Goal: Transaction & Acquisition: Book appointment/travel/reservation

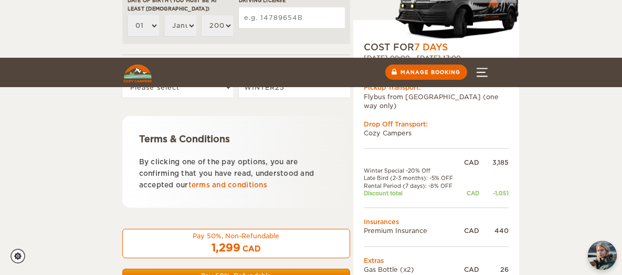
scroll to position [500, 0]
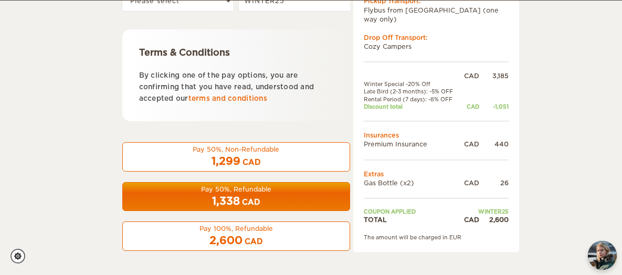
click at [221, 160] on span "1,299" at bounding box center [225, 161] width 29 height 13
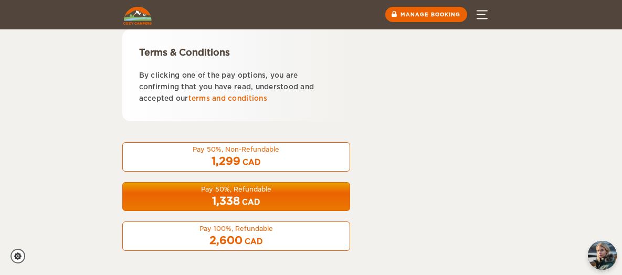
scroll to position [50, 0]
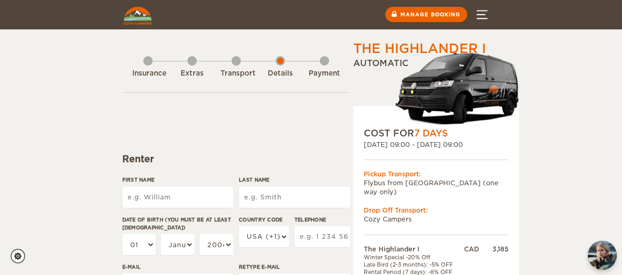
click at [139, 195] on input "First Name" at bounding box center [177, 197] width 111 height 21
type input "[PERSON_NAME]"
type input "Chin"
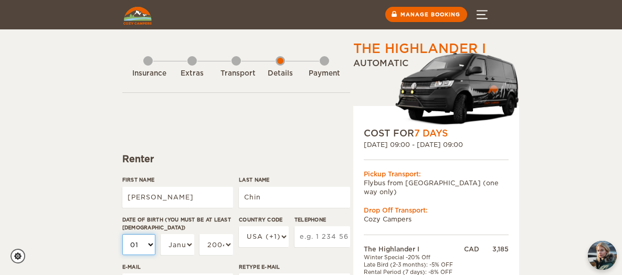
select select "10"
select select "19"
select select "06"
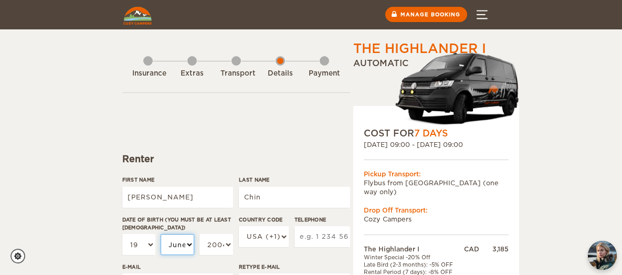
select select "06"
select select "07"
select select "1999"
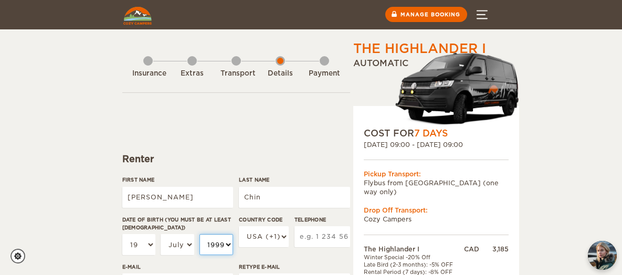
select select "1998"
select select "1989"
select select "1982"
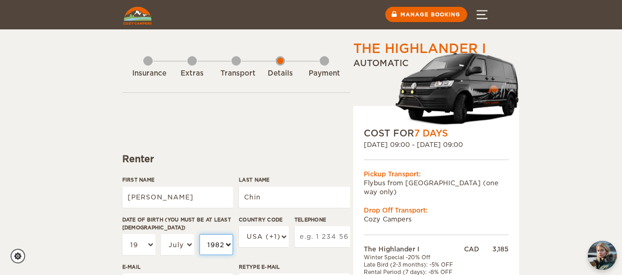
select select "1982"
select select "1"
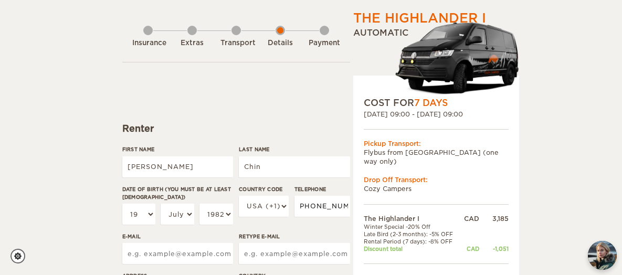
scroll to position [52, 0]
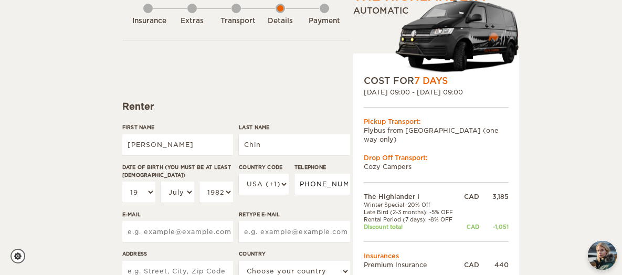
type input "416-543-6999"
click at [196, 232] on input "E-mail" at bounding box center [177, 231] width 111 height 21
type input "vincehcin82@gmail.com"
click at [252, 231] on input "Retype E-mail" at bounding box center [294, 231] width 111 height 21
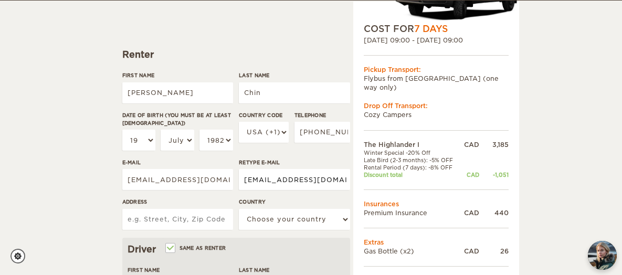
scroll to position [105, 0]
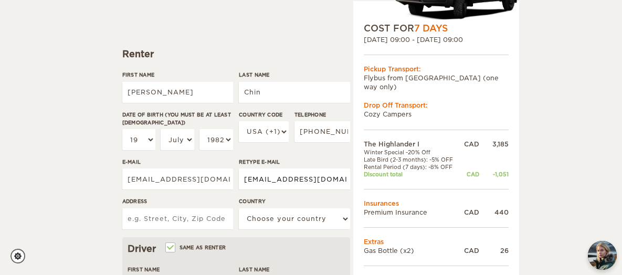
type input "vincechin82@gmail.com"
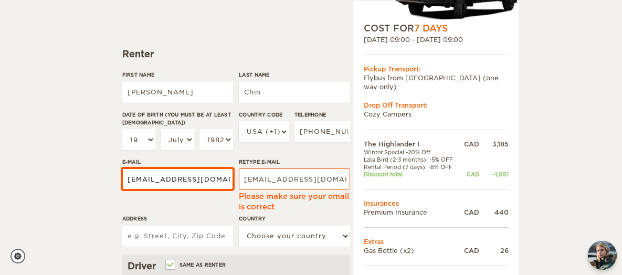
click at [197, 221] on div "Address" at bounding box center [177, 234] width 111 height 39
type input "vincehcin82@gmail.com"
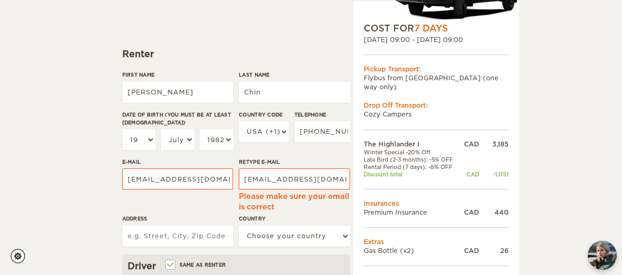
click at [181, 241] on input "Address" at bounding box center [177, 236] width 111 height 21
type input "6 Bornholm Drive, Toronto"
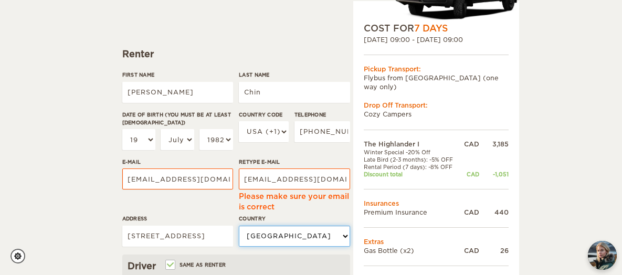
select select "38"
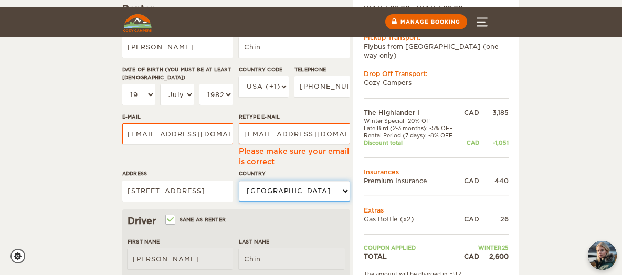
scroll to position [210, 0]
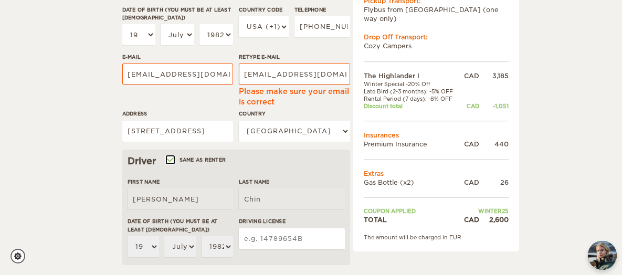
click at [170, 157] on input "Same as renter" at bounding box center [169, 160] width 7 height 7
checkbox input "false"
select select
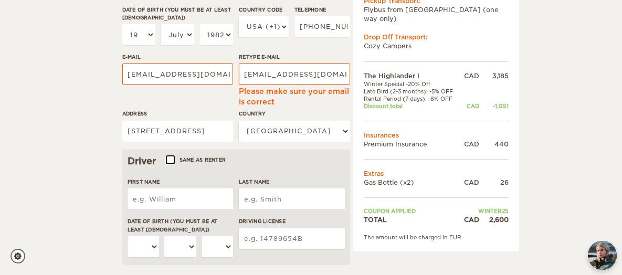
click at [173, 158] on input "Same as renter" at bounding box center [169, 160] width 7 height 7
checkbox input "true"
type input "[PERSON_NAME]"
type input "Chin"
select select "19"
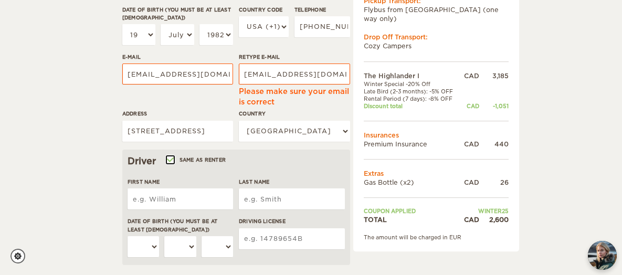
select select "07"
select select "1982"
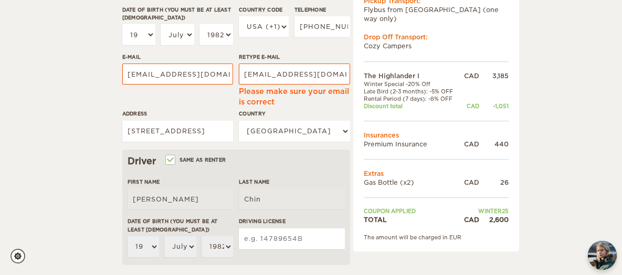
click at [265, 244] on input "Driving License" at bounding box center [292, 238] width 106 height 21
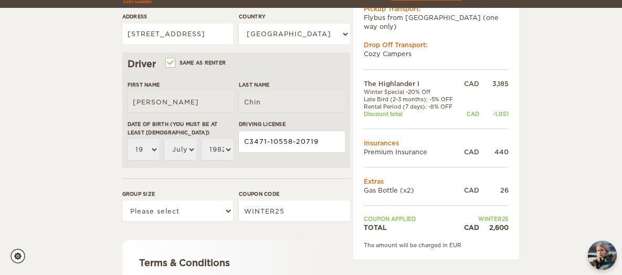
scroll to position [315, 0]
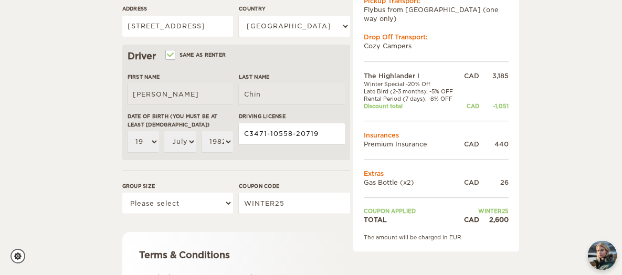
type input "C3471-10558-20719"
click at [212, 199] on select "Please select 1 2" at bounding box center [177, 202] width 111 height 21
select select "2"
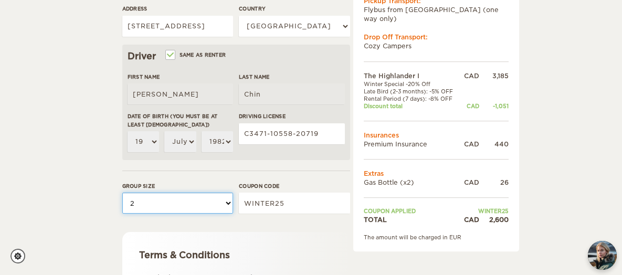
click at [122, 192] on select "Please select 1 2" at bounding box center [177, 202] width 111 height 21
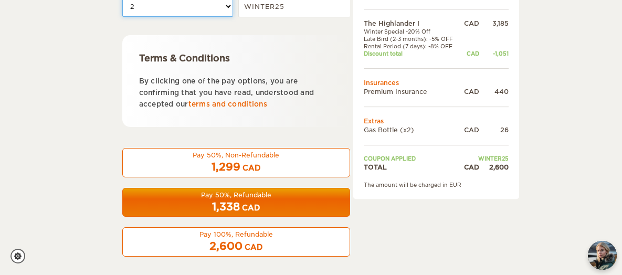
scroll to position [517, 0]
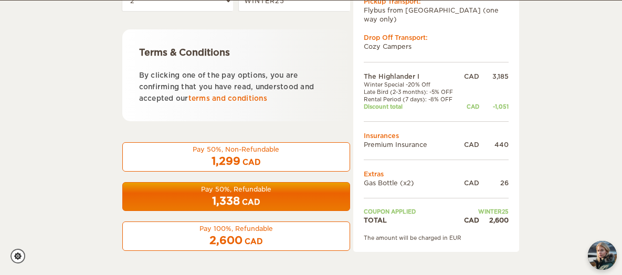
click at [268, 159] on div "1,299 CAD" at bounding box center [236, 161] width 214 height 15
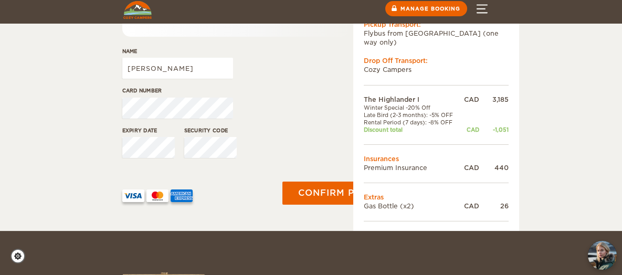
scroll to position [315, 0]
